Goal: Information Seeking & Learning: Learn about a topic

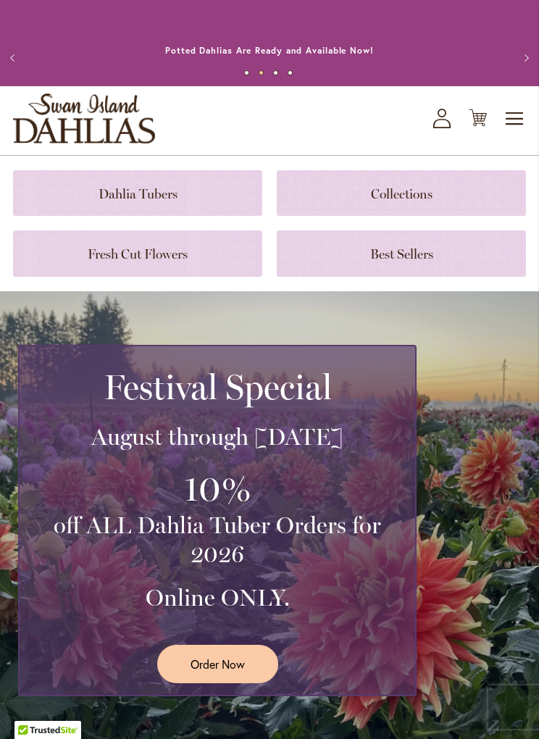
click at [217, 188] on link at bounding box center [137, 193] width 249 height 46
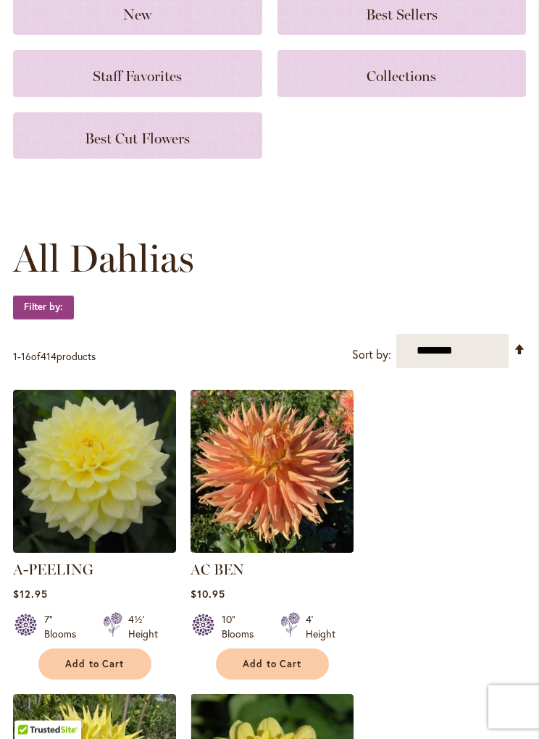
scroll to position [217, 0]
click at [492, 350] on select "**********" at bounding box center [452, 351] width 112 height 34
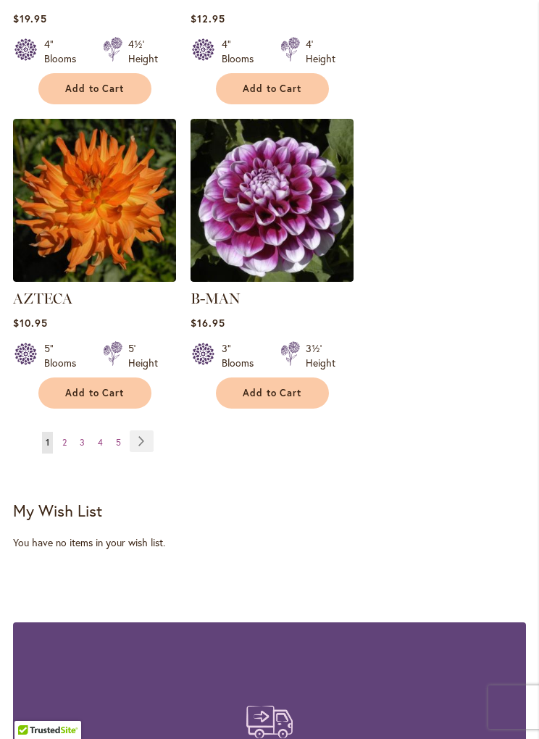
scroll to position [2634, 0]
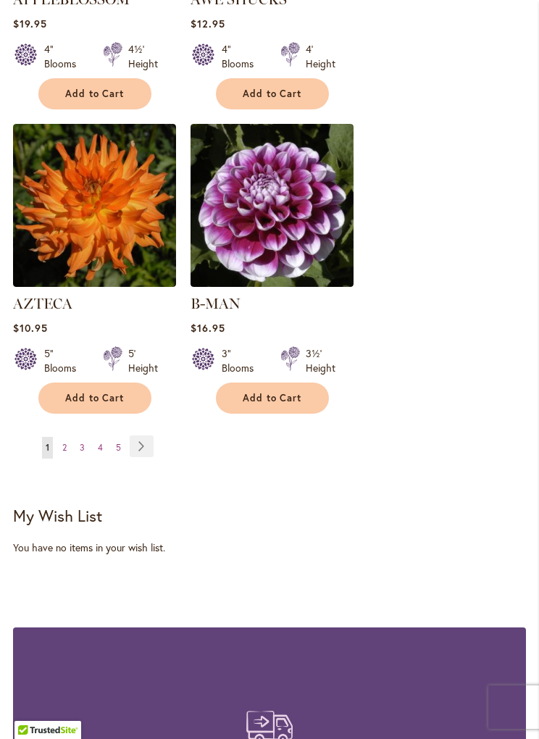
click at [65, 442] on span "2" at bounding box center [64, 447] width 4 height 11
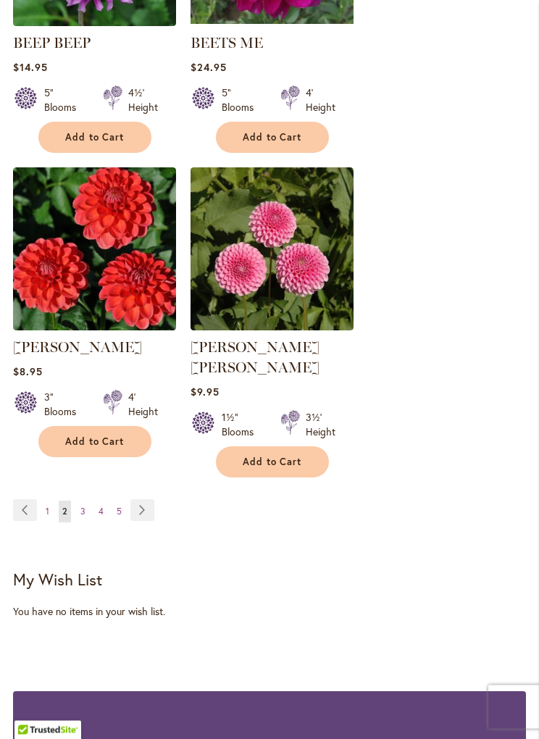
scroll to position [2570, 0]
click at [153, 499] on link "Page Next" at bounding box center [142, 510] width 24 height 22
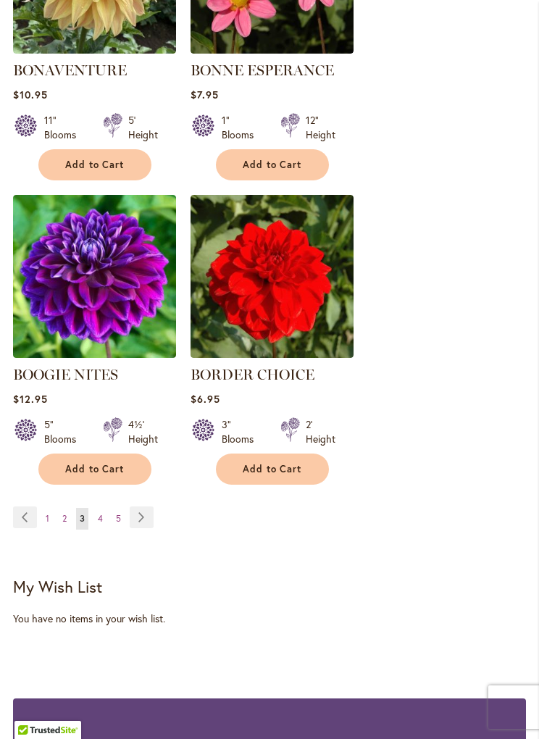
scroll to position [2542, 0]
click at [96, 521] on link "Page 4" at bounding box center [100, 520] width 12 height 22
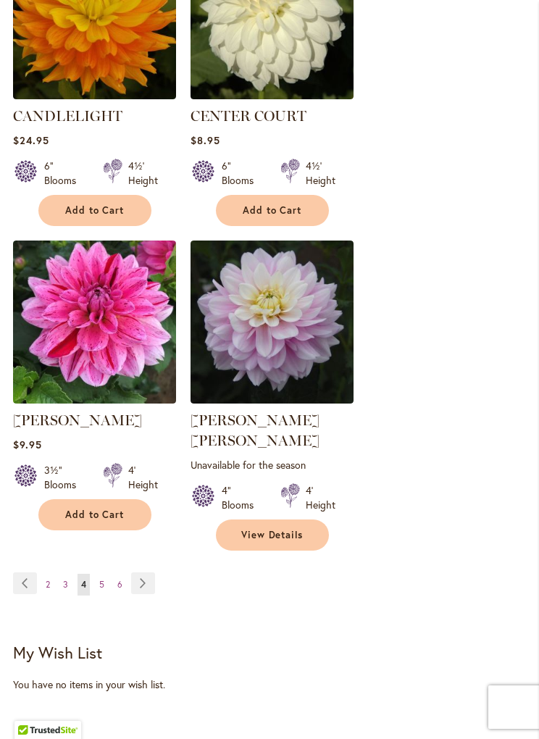
scroll to position [2566, 0]
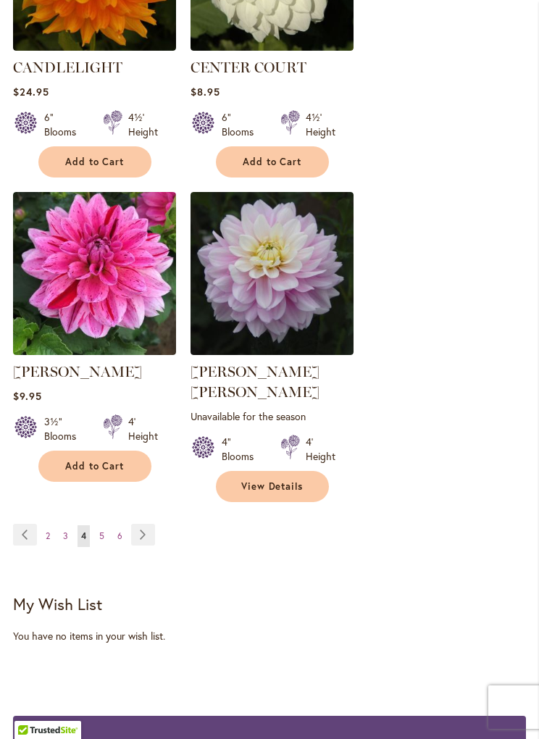
click at [99, 531] on span "5" at bounding box center [101, 536] width 5 height 11
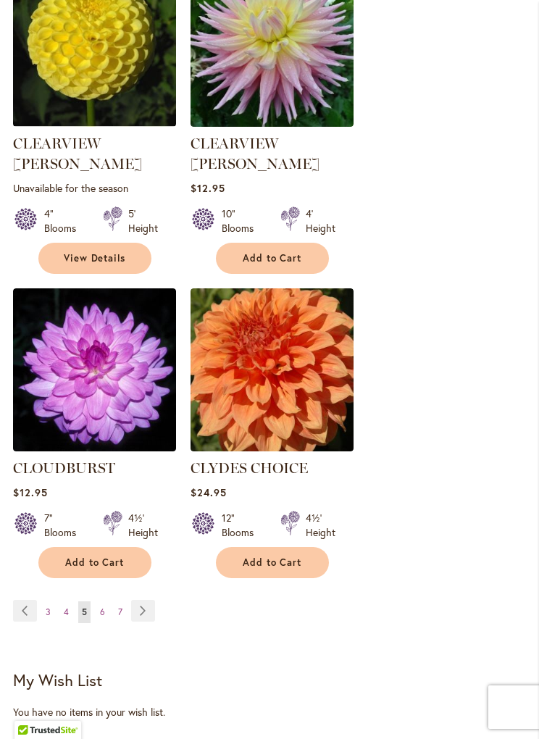
scroll to position [2514, 0]
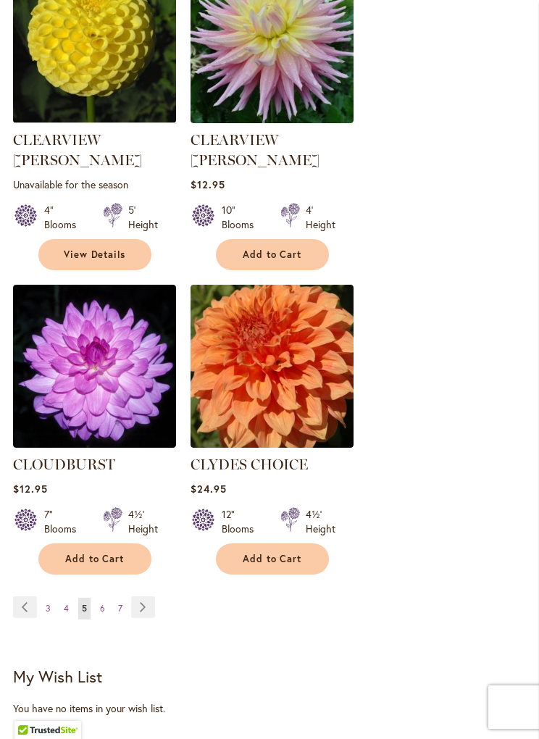
click at [104, 598] on link "Page 6" at bounding box center [102, 609] width 12 height 22
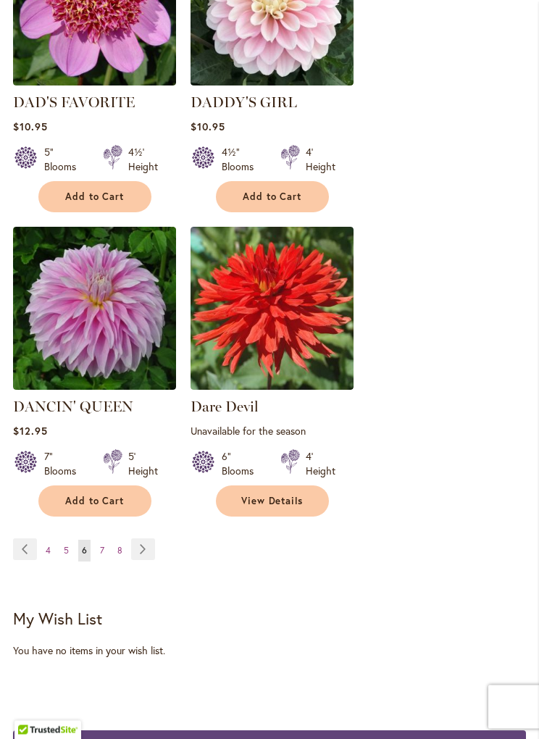
scroll to position [2566, 0]
click at [102, 545] on span "7" at bounding box center [102, 550] width 4 height 11
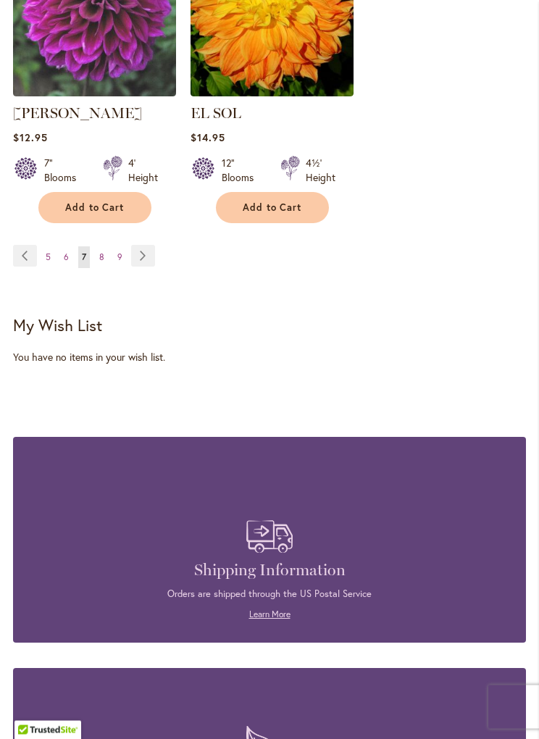
scroll to position [2845, 0]
click at [141, 245] on link "Page Next" at bounding box center [143, 256] width 24 height 22
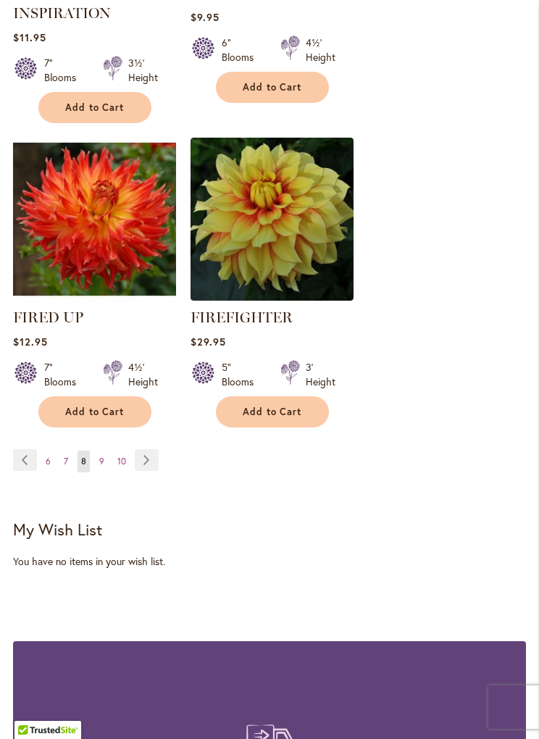
scroll to position [2669, 0]
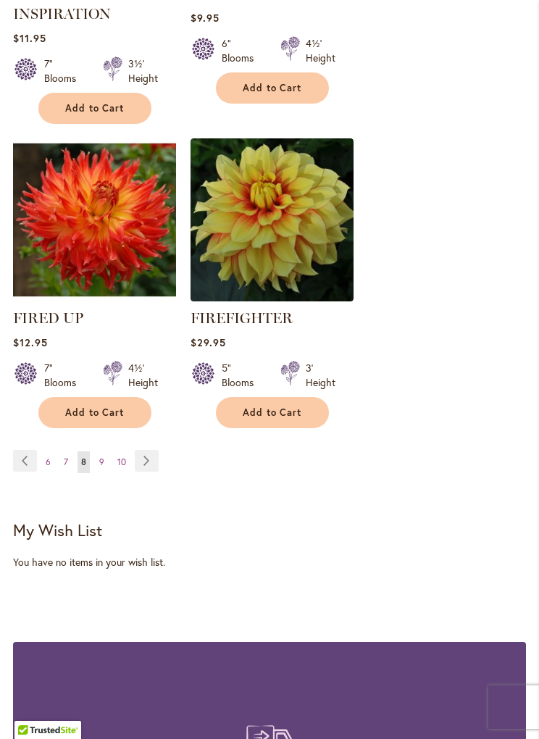
click at [151, 466] on link "Page Next" at bounding box center [147, 461] width 24 height 22
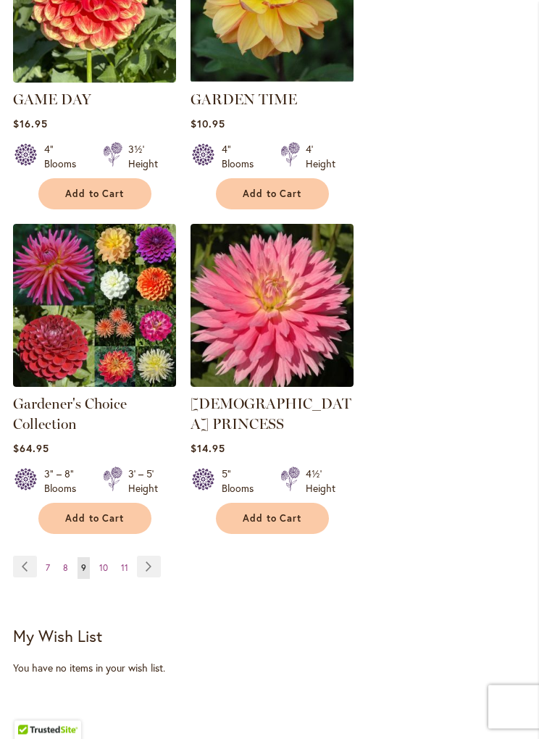
scroll to position [2575, 0]
click at [159, 556] on link "Page Next" at bounding box center [149, 567] width 24 height 22
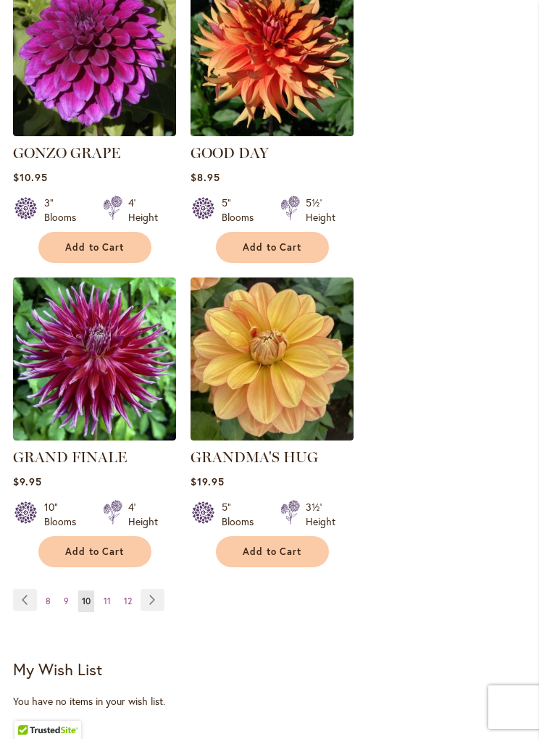
scroll to position [2485, 0]
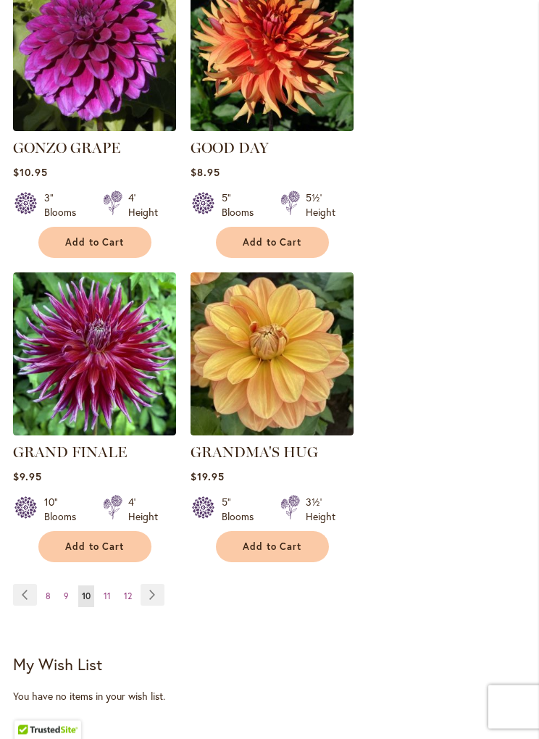
click at [151, 585] on link "Page Next" at bounding box center [153, 596] width 24 height 22
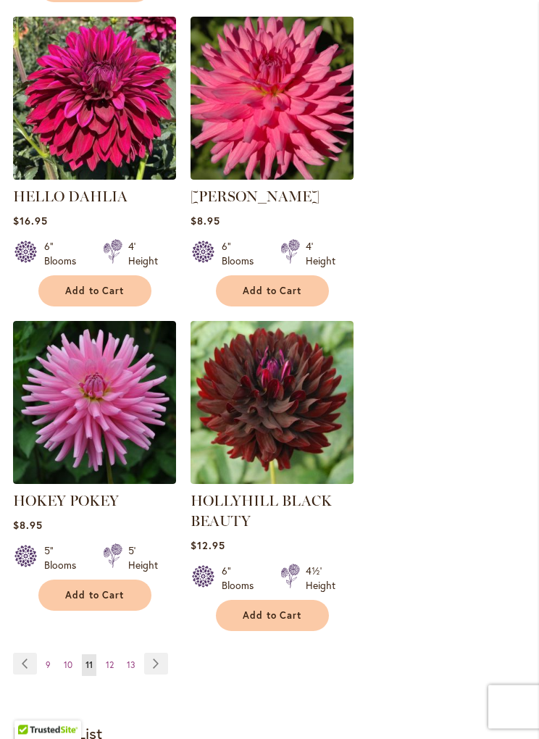
scroll to position [2492, 0]
click at [161, 653] on link "Page Next" at bounding box center [156, 664] width 24 height 22
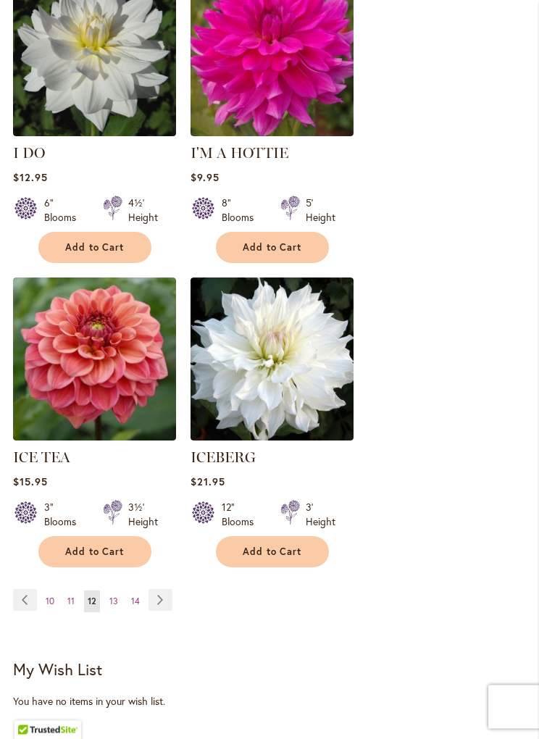
scroll to position [2480, 0]
click at [166, 589] on link "Page Next" at bounding box center [161, 600] width 24 height 22
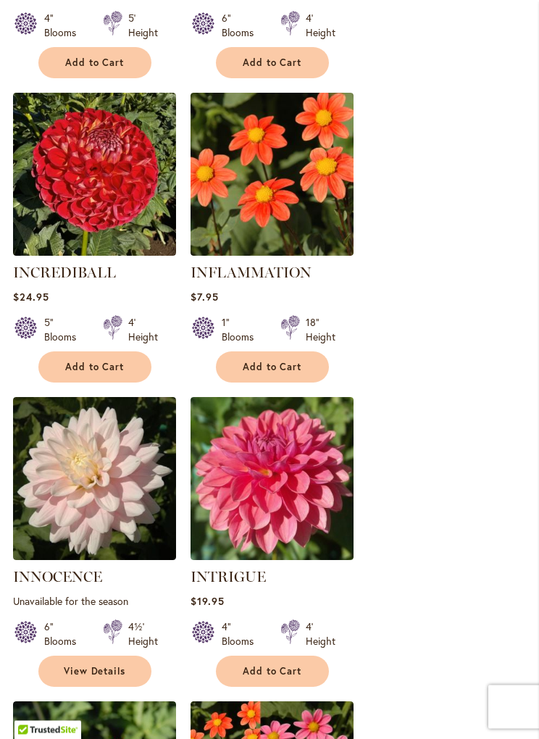
scroll to position [820, 0]
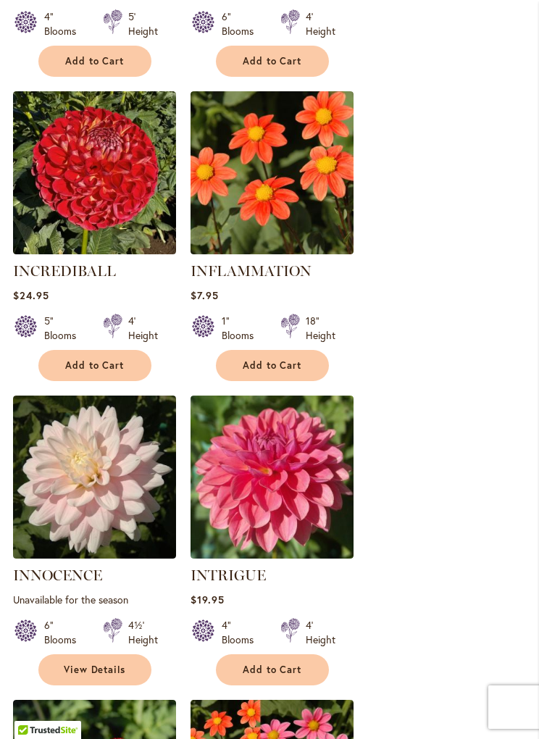
click at [257, 576] on link "INTRIGUE" at bounding box center [228, 575] width 75 height 17
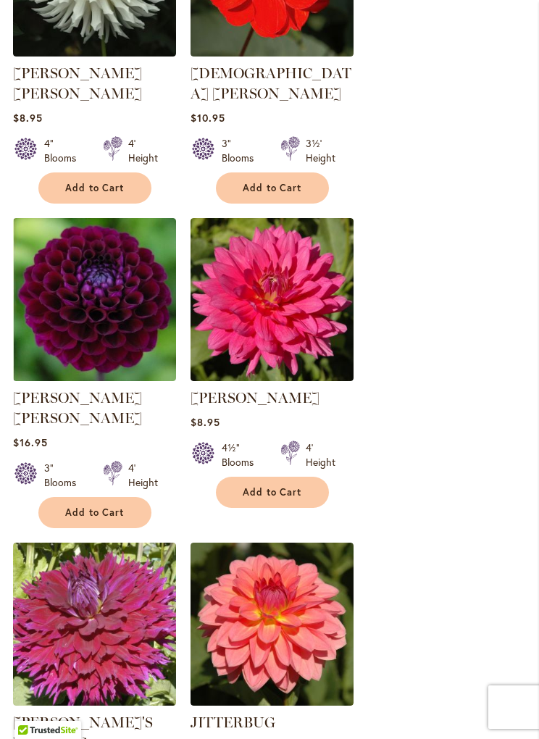
scroll to position [2492, 0]
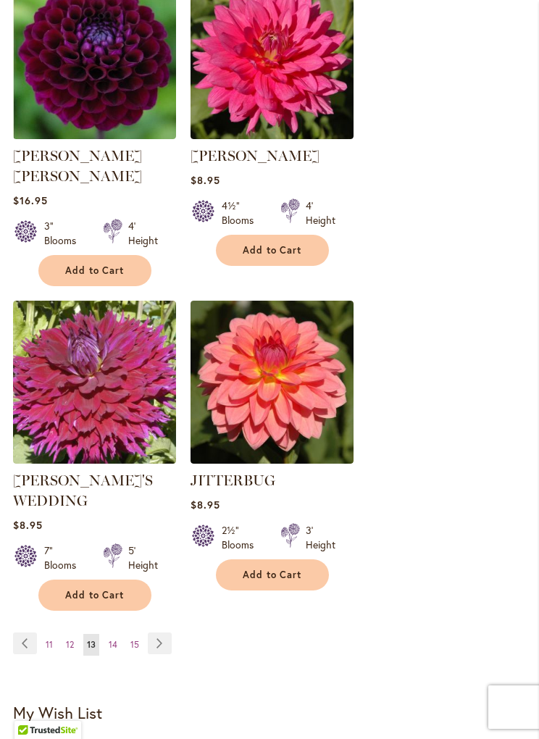
click at [164, 633] on link "Page Next" at bounding box center [160, 644] width 24 height 22
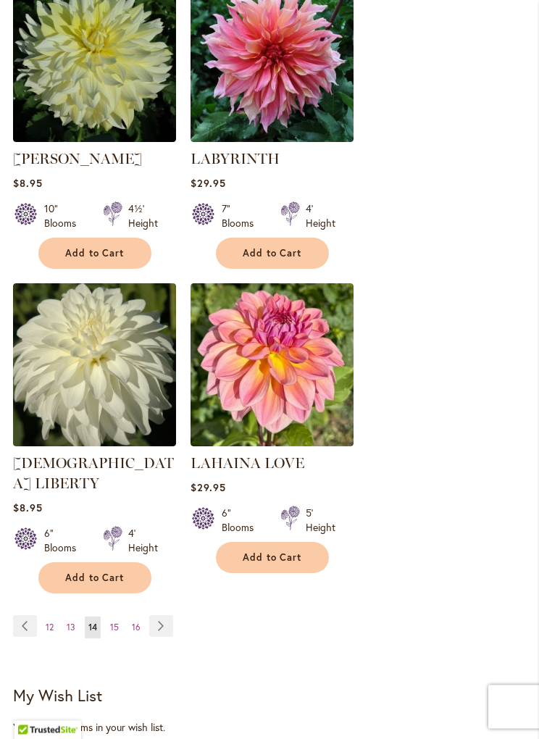
scroll to position [2517, 0]
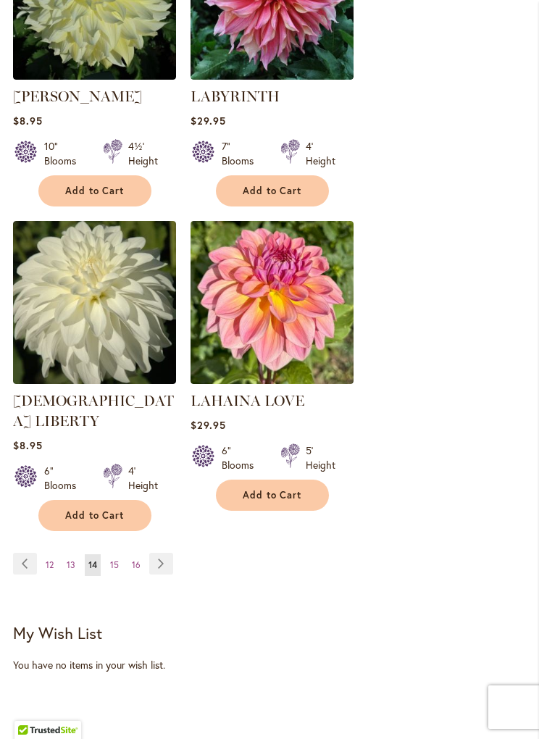
click at [115, 560] on span "15" at bounding box center [114, 565] width 9 height 11
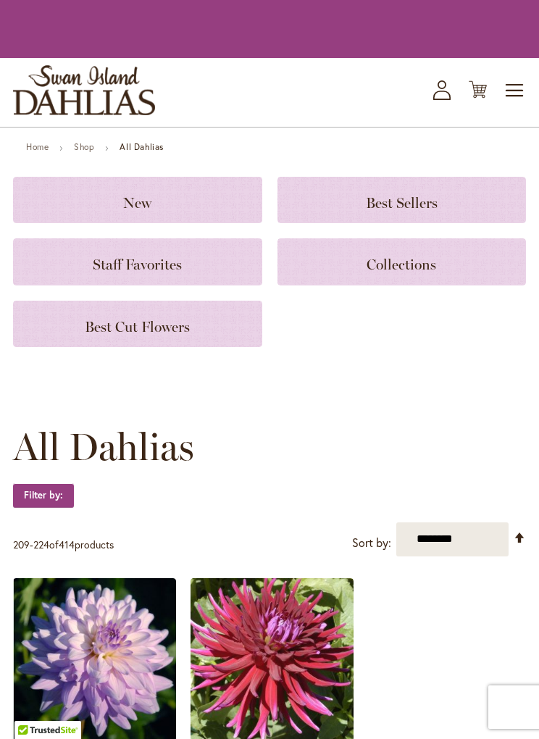
scroll to position [2565, 0]
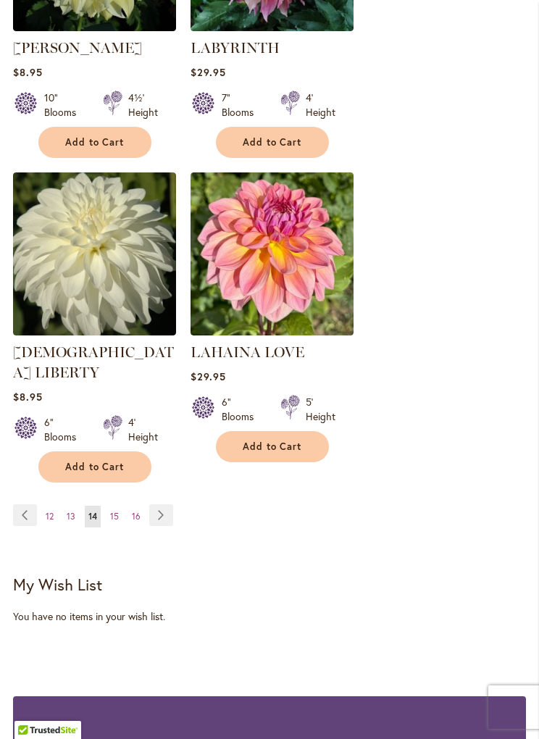
click at [165, 505] on link "Page Next" at bounding box center [161, 516] width 24 height 22
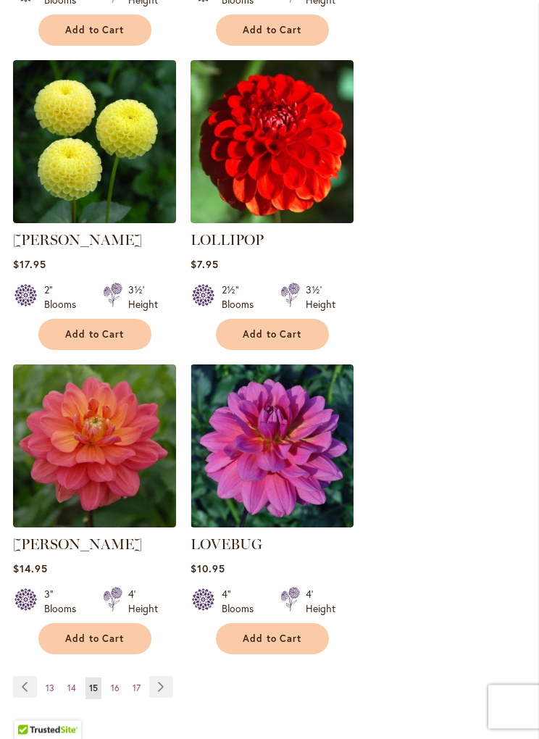
scroll to position [2414, 0]
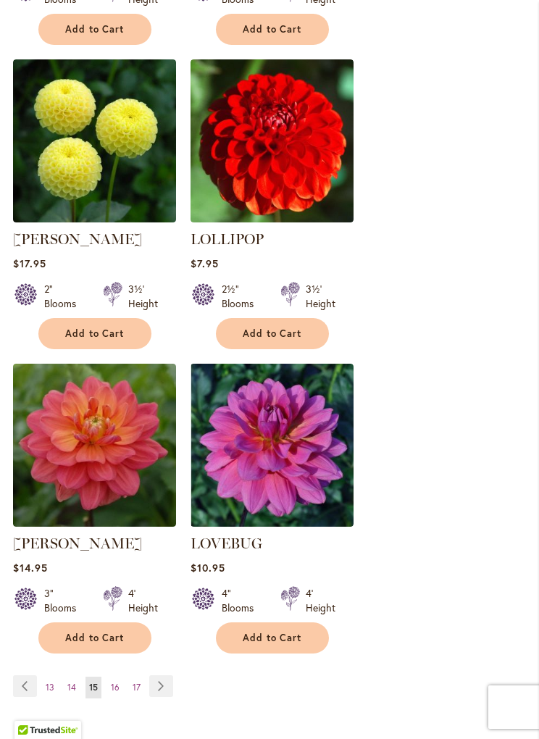
click at [163, 676] on link "Page Next" at bounding box center [161, 687] width 24 height 22
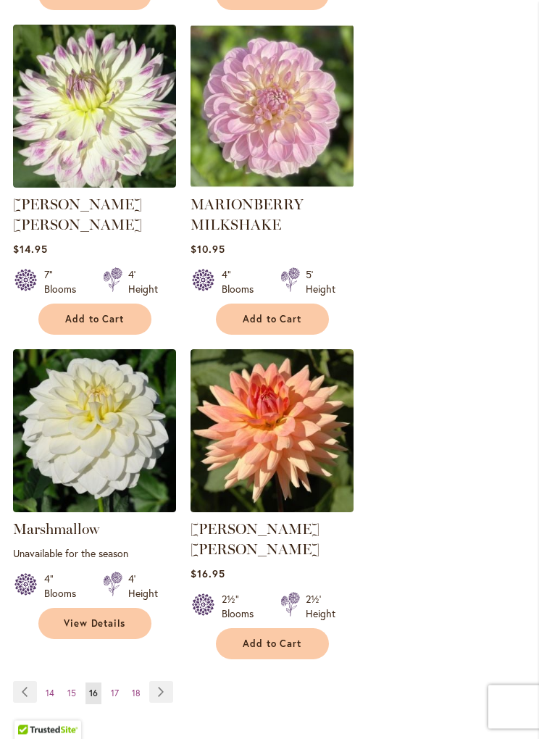
scroll to position [2431, 0]
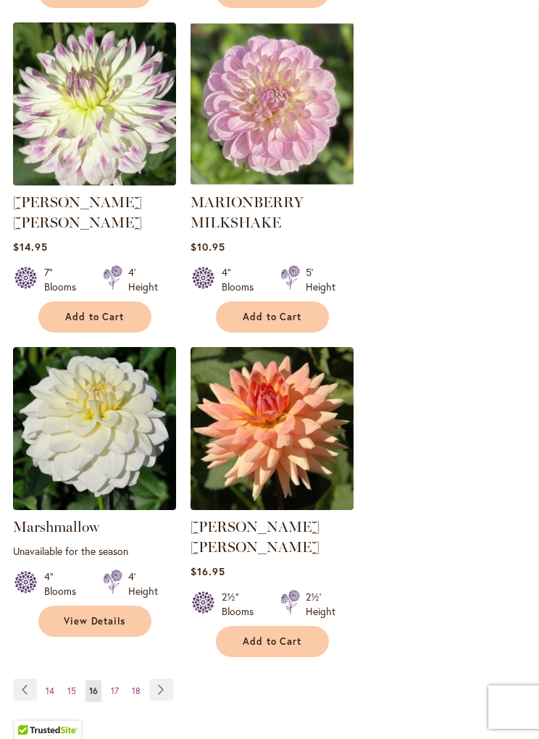
click at [168, 679] on link "Page Next" at bounding box center [161, 690] width 24 height 22
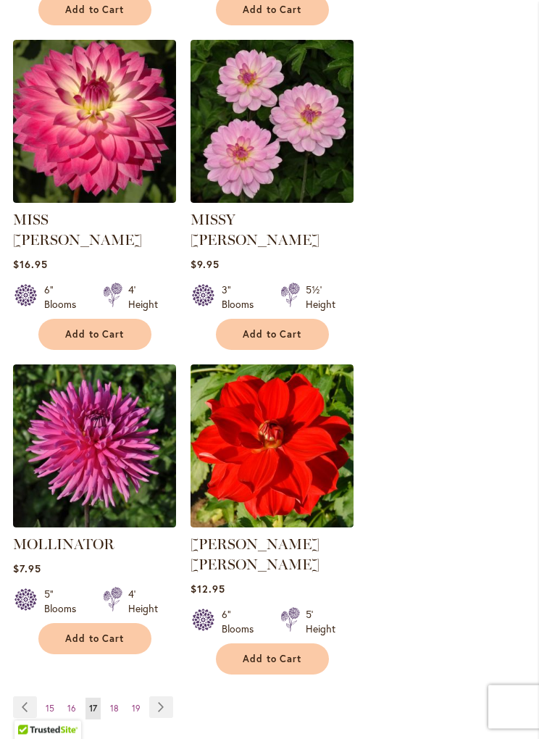
scroll to position [2397, 0]
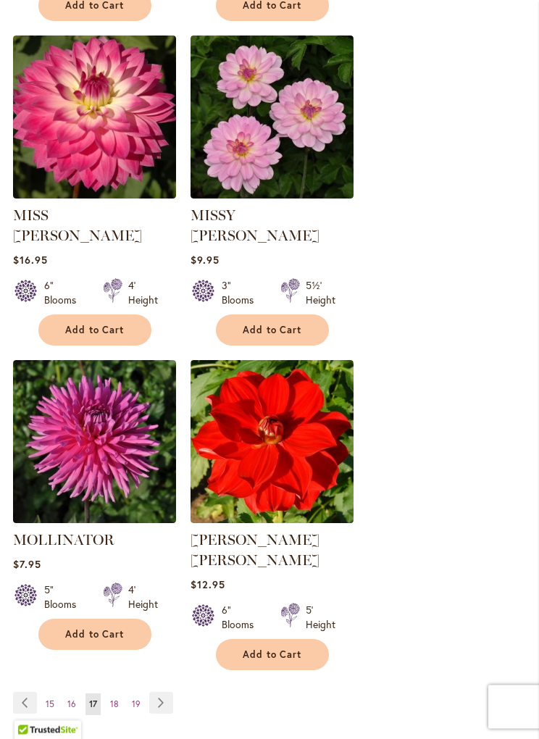
click at [167, 693] on link "Page Next" at bounding box center [161, 704] width 24 height 22
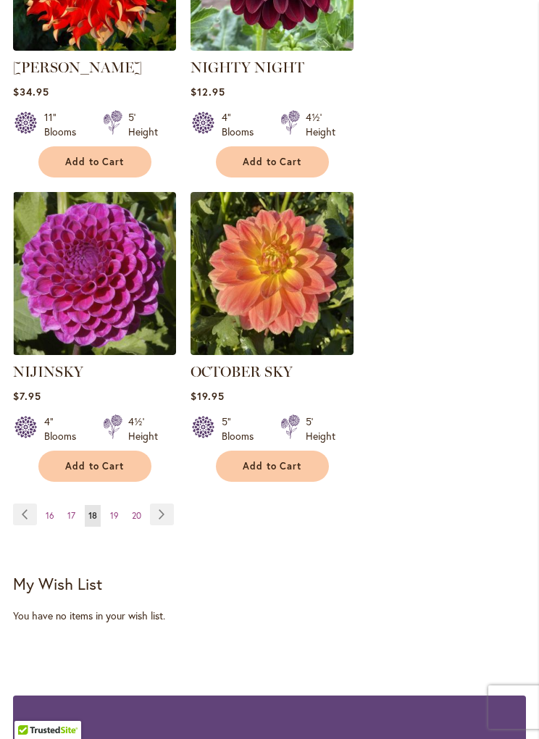
scroll to position [2594, 0]
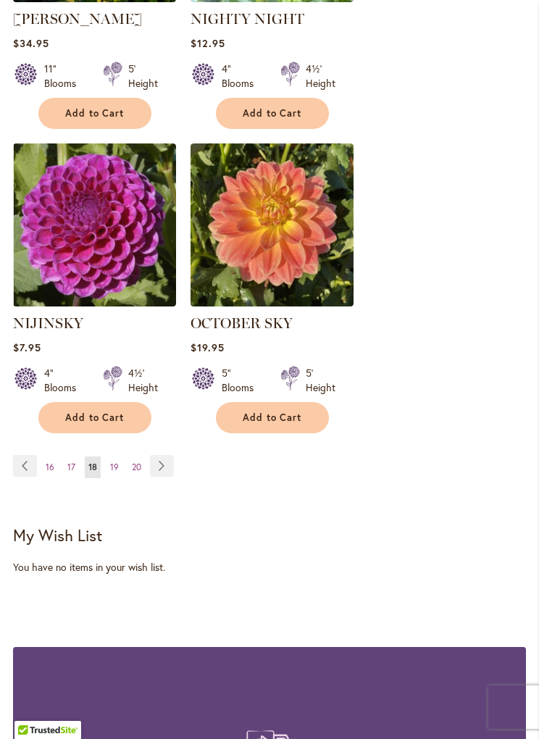
click at [168, 468] on link "Page Next" at bounding box center [162, 466] width 24 height 22
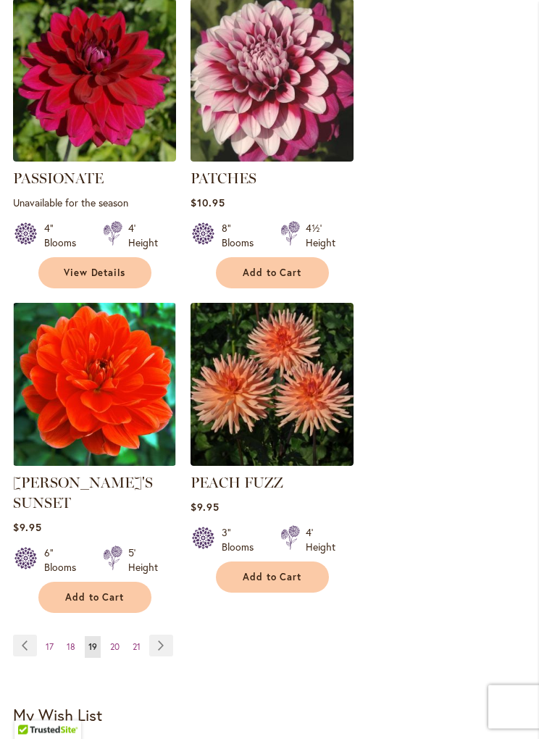
scroll to position [2455, 0]
click at [171, 635] on link "Page Next" at bounding box center [161, 646] width 24 height 22
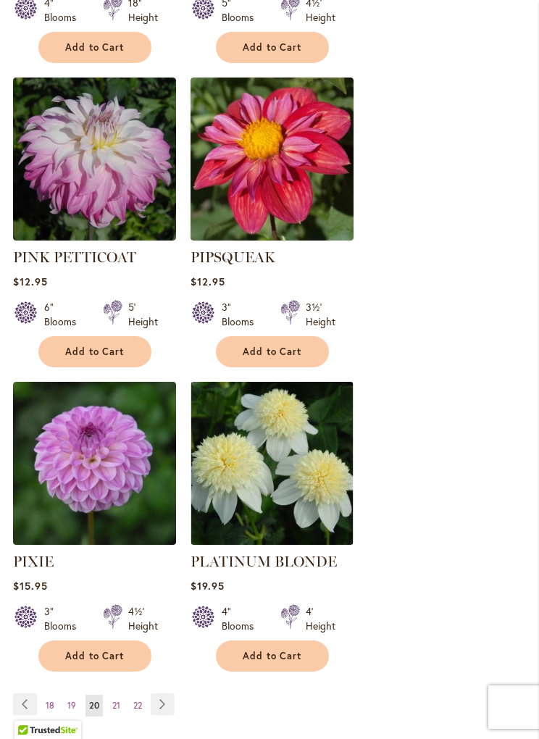
scroll to position [2499, 0]
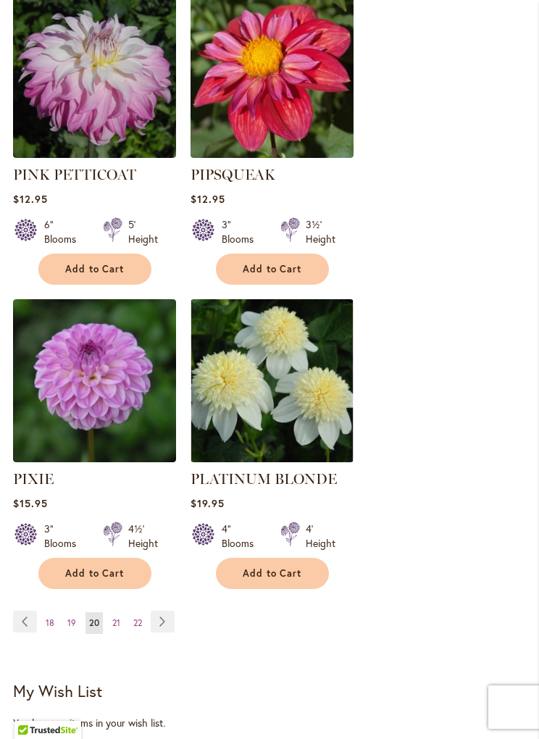
click at [168, 611] on link "Page Next" at bounding box center [163, 622] width 24 height 22
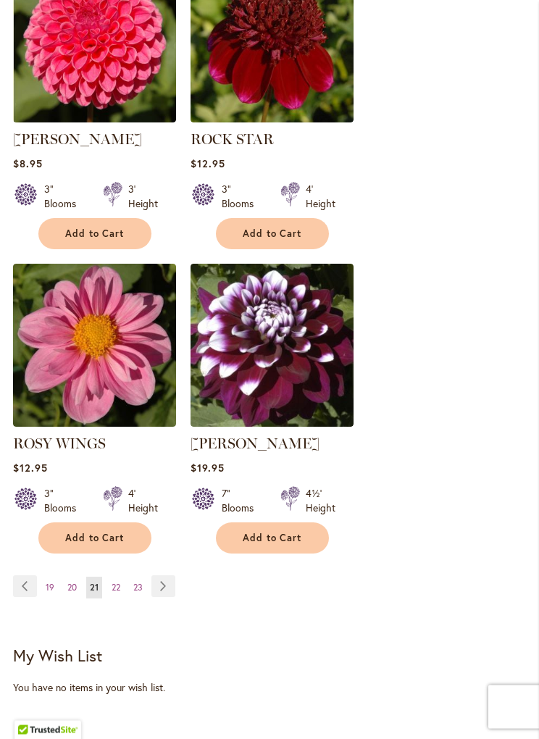
scroll to position [2494, 0]
click at [165, 586] on link "Page Next" at bounding box center [163, 587] width 24 height 22
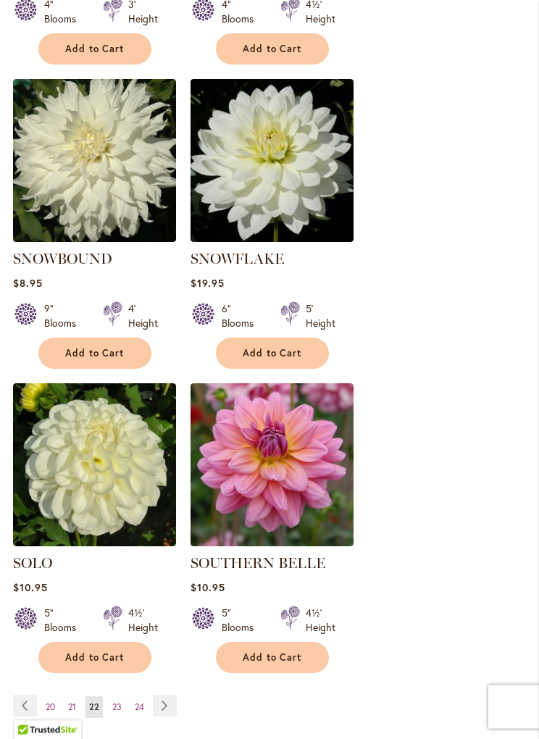
scroll to position [2375, 0]
click at [175, 695] on link "Page Next" at bounding box center [165, 706] width 24 height 22
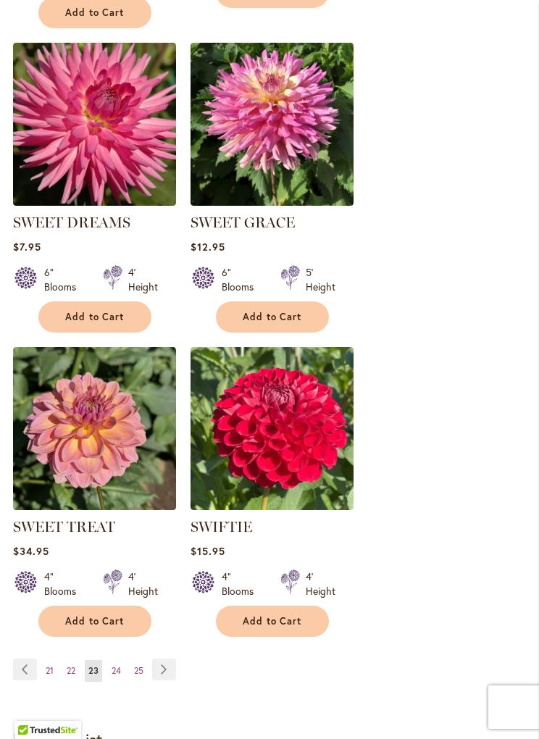
scroll to position [2459, 0]
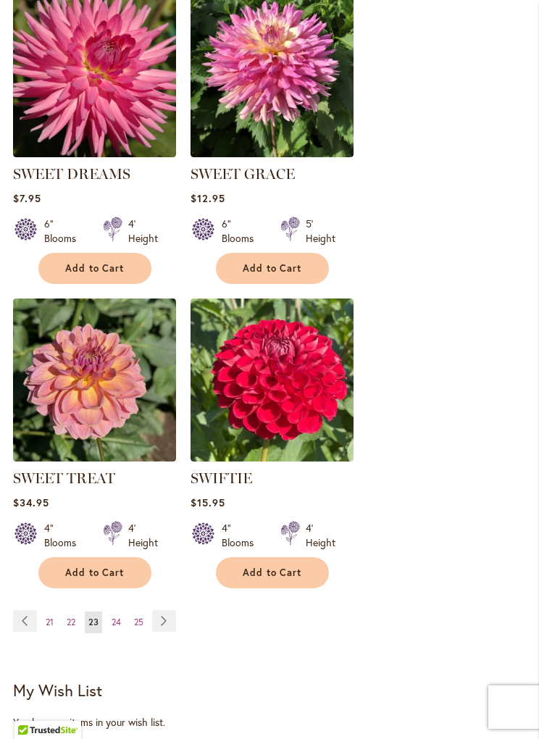
click at [170, 622] on link "Page Next" at bounding box center [164, 621] width 24 height 22
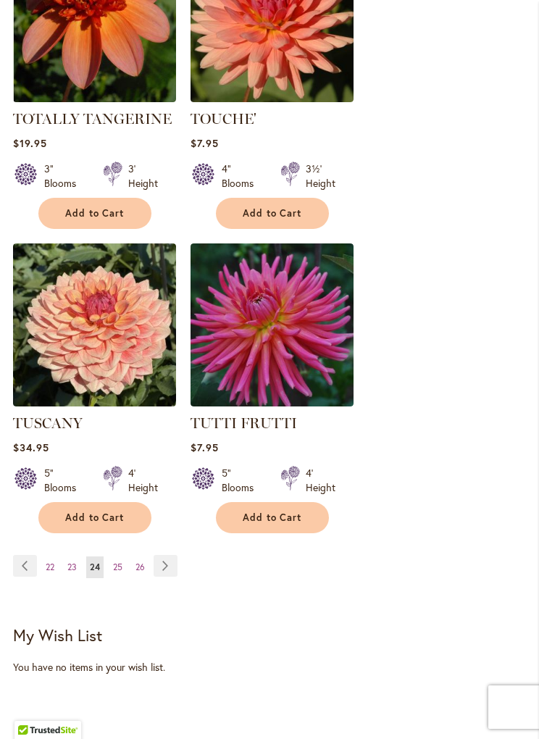
scroll to position [2563, 0]
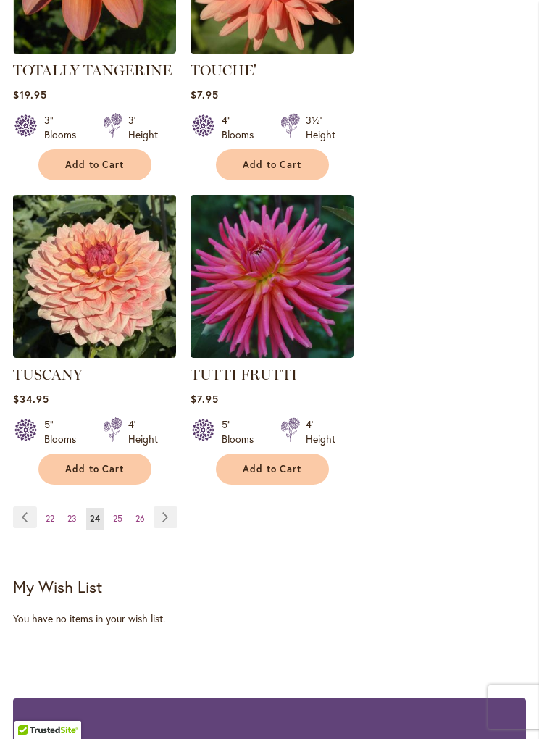
click at [176, 507] on link "Page Next" at bounding box center [166, 518] width 24 height 22
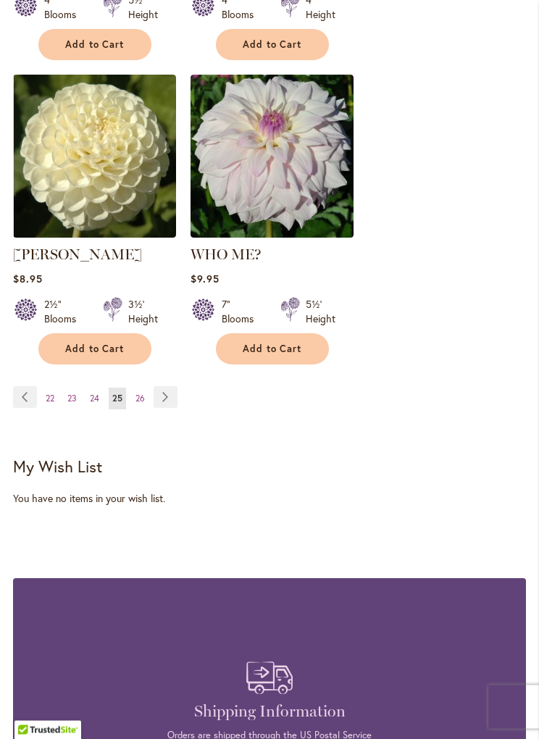
scroll to position [2687, 0]
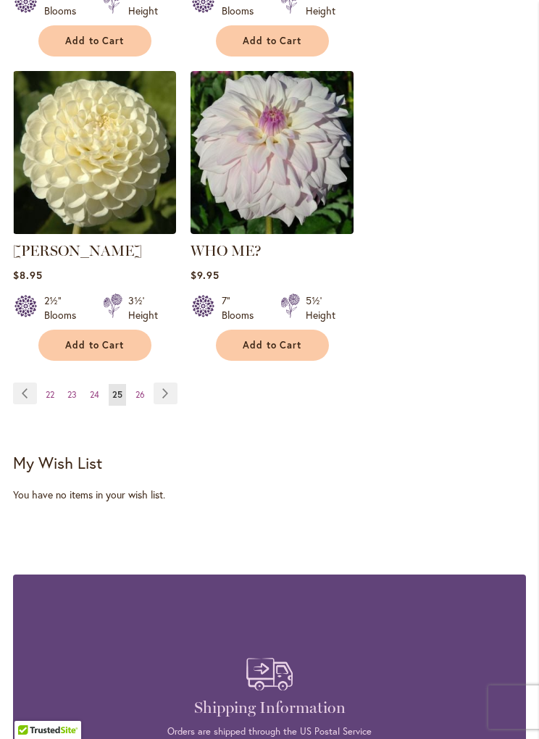
click at [175, 383] on link "Page Next" at bounding box center [166, 394] width 24 height 22
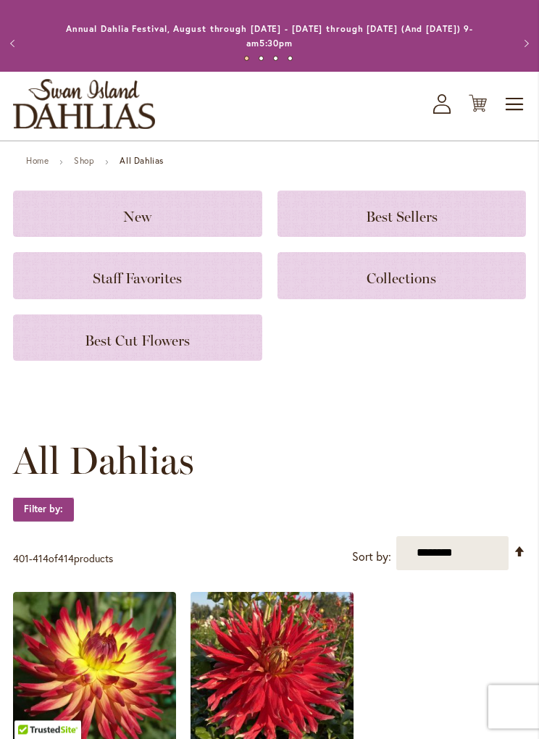
scroll to position [14, 0]
click at [427, 223] on span "Best Sellers" at bounding box center [402, 216] width 72 height 17
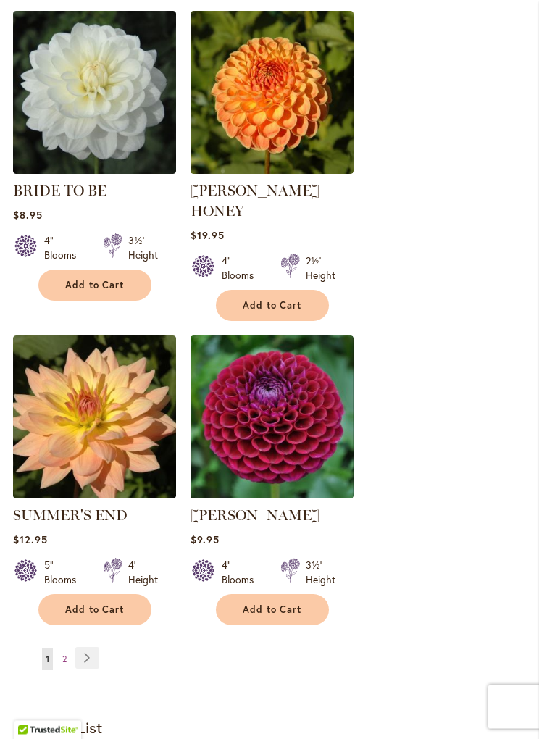
scroll to position [2238, 0]
click at [99, 647] on link "Page Next" at bounding box center [87, 658] width 24 height 22
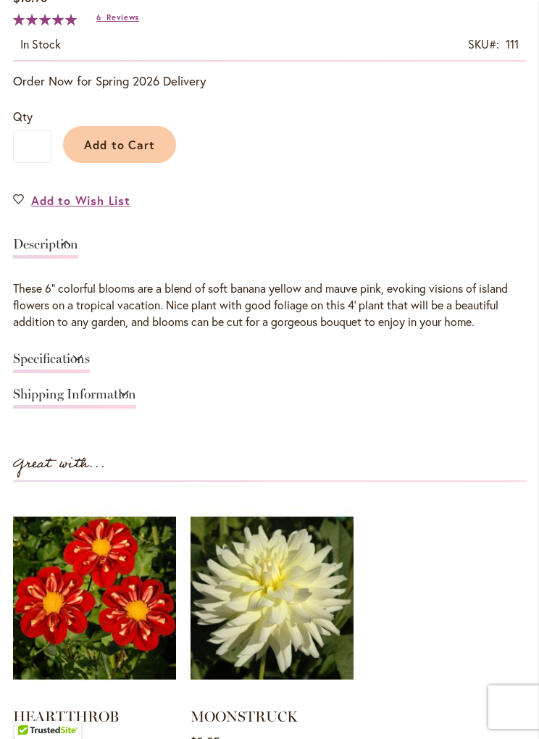
scroll to position [847, 0]
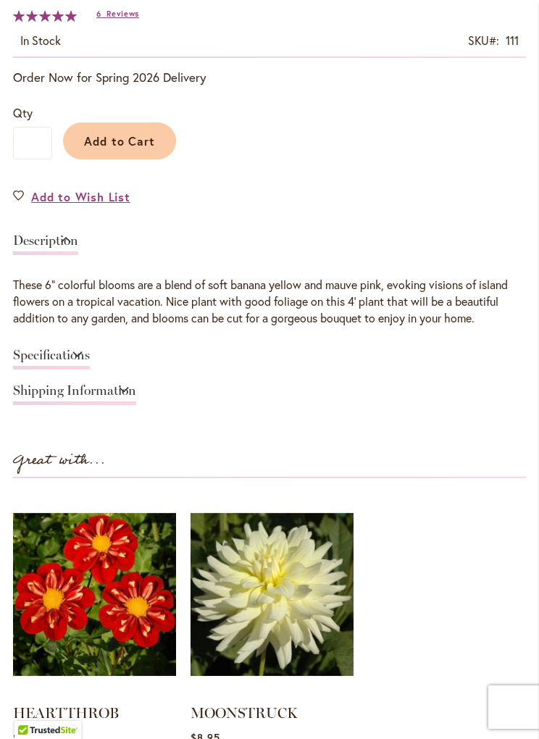
click at [37, 357] on link "Specifications" at bounding box center [51, 359] width 77 height 21
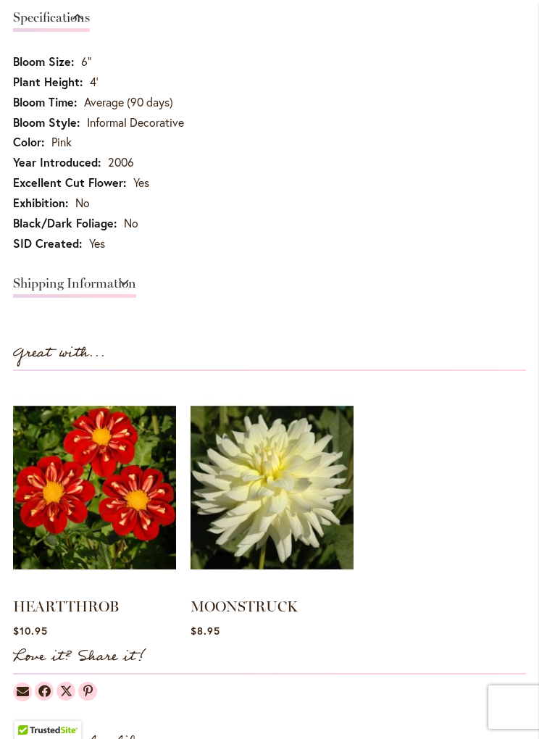
scroll to position [1123, 0]
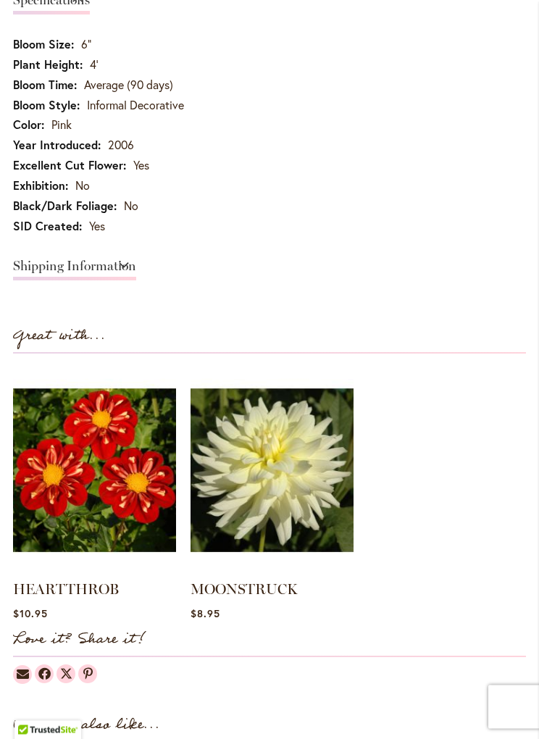
click at [136, 267] on link "Shipping Information" at bounding box center [74, 270] width 123 height 21
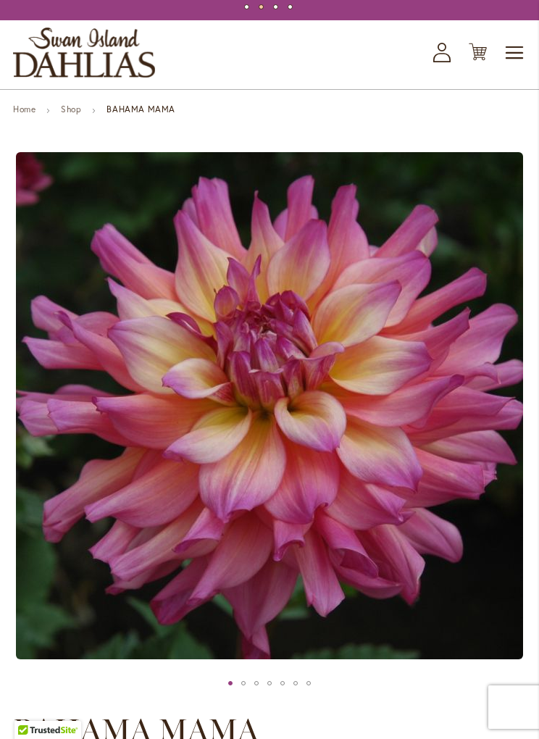
scroll to position [0, 0]
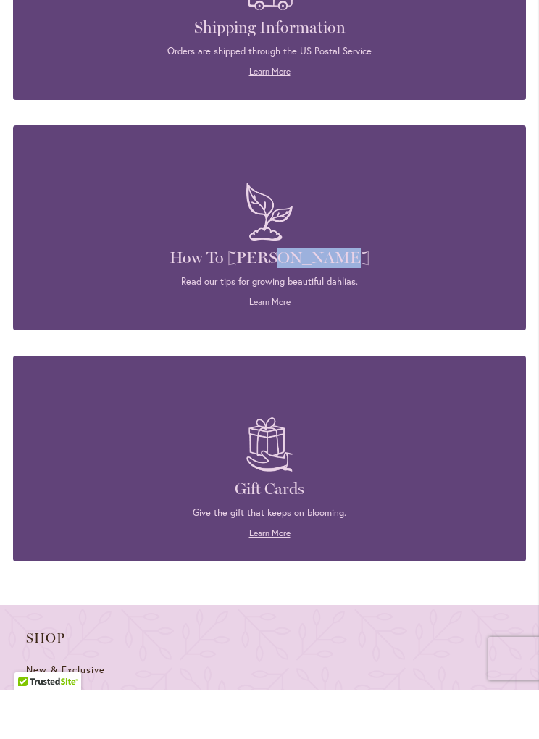
scroll to position [3027, 0]
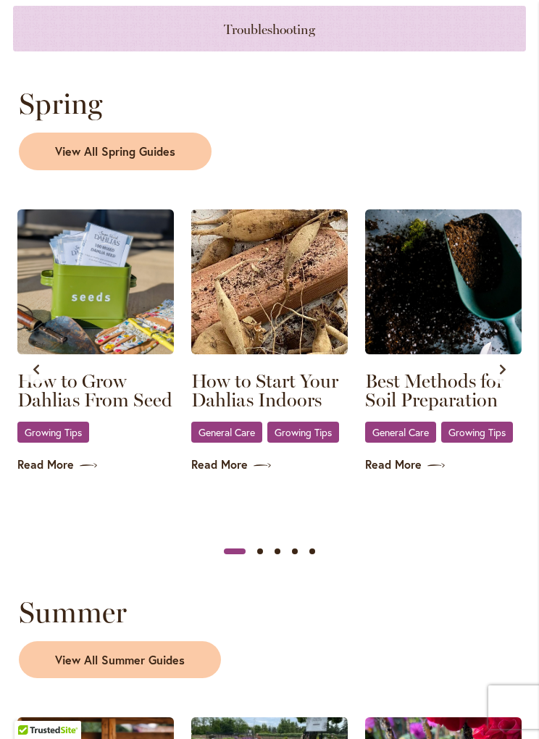
click at [307, 334] on img at bounding box center [269, 281] width 157 height 145
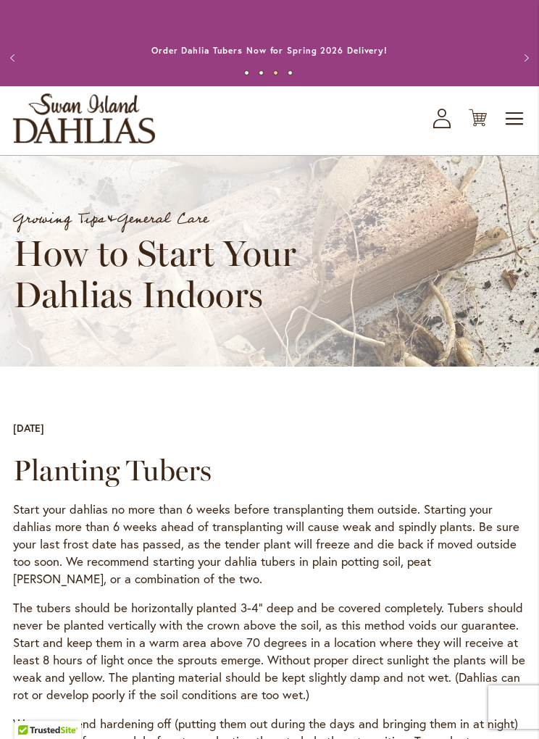
click at [523, 107] on span "Toggle Nav" at bounding box center [516, 118] width 22 height 29
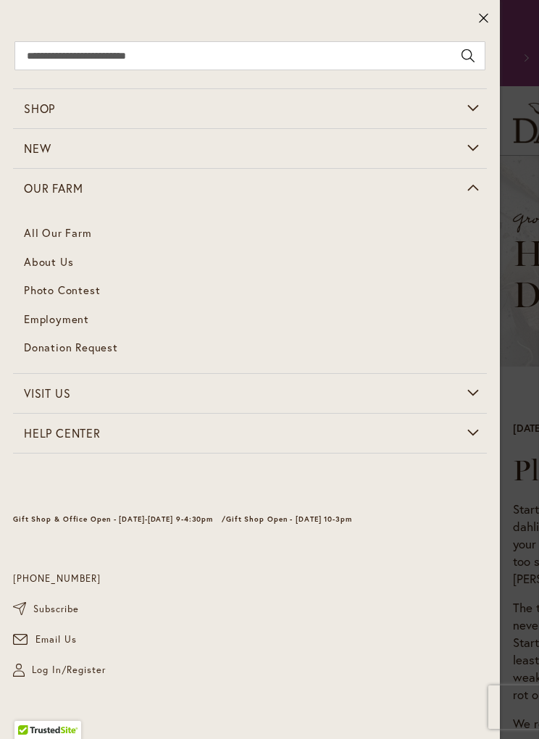
click at [35, 254] on span "About Us" at bounding box center [48, 261] width 49 height 14
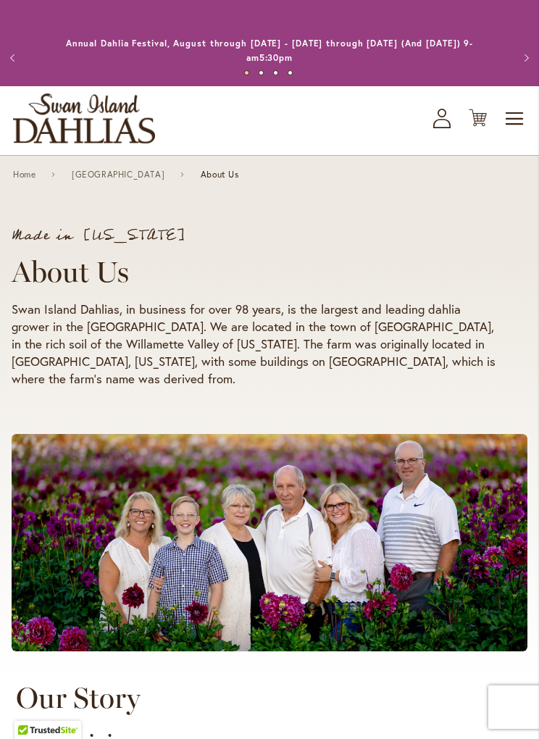
click at [514, 117] on span "Toggle Nav" at bounding box center [516, 118] width 22 height 29
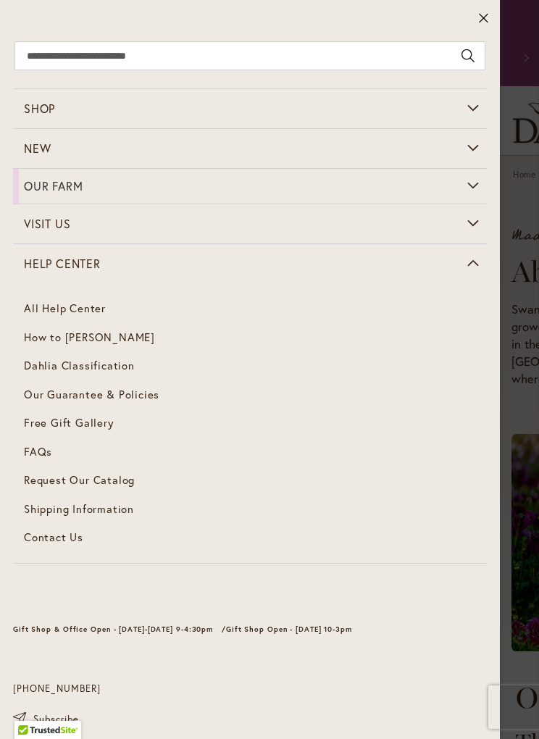
click at [148, 409] on link "Free Gift Gallery" at bounding box center [250, 423] width 474 height 29
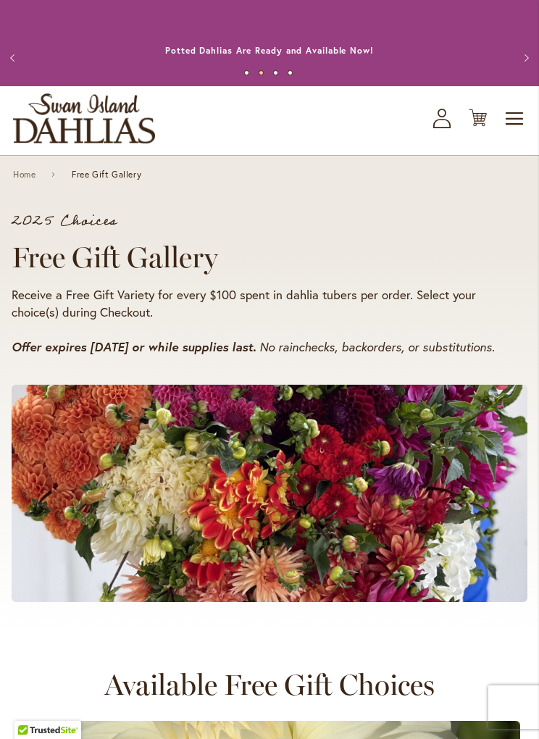
click at [518, 124] on span "Toggle Nav" at bounding box center [516, 118] width 22 height 29
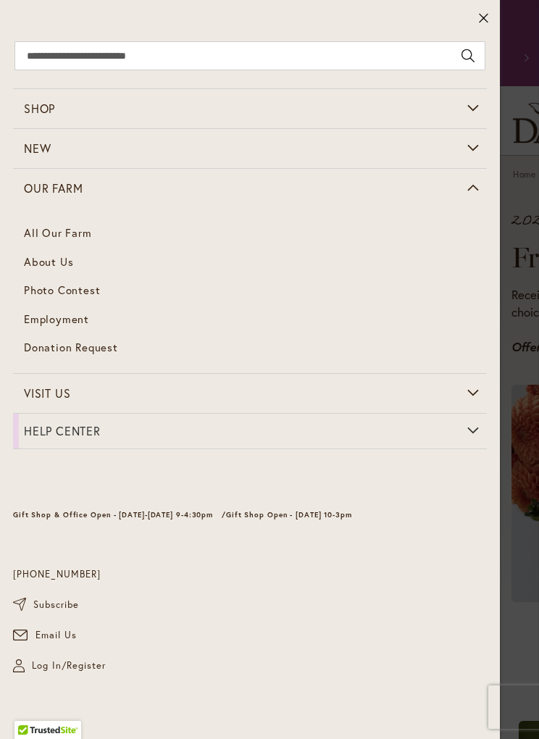
click at [462, 190] on link "Our Farm" at bounding box center [250, 188] width 474 height 39
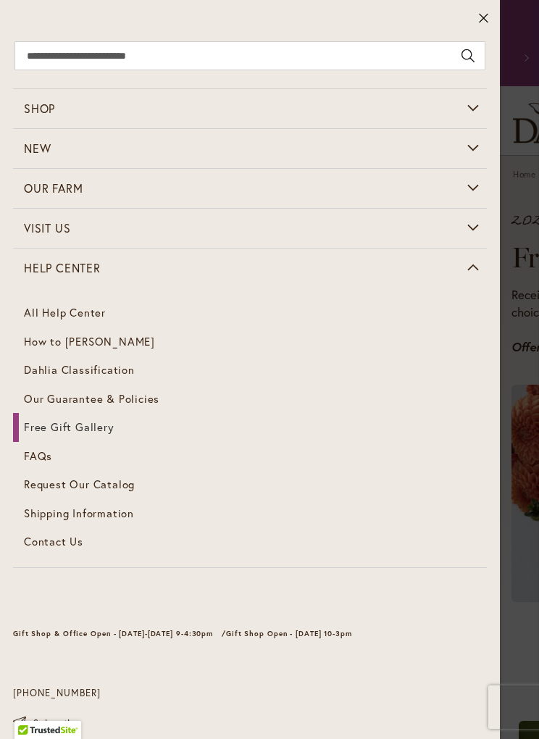
click at [136, 402] on span "Our Guarantee & Policies" at bounding box center [92, 398] width 136 height 14
